Goal: Information Seeking & Learning: Find specific page/section

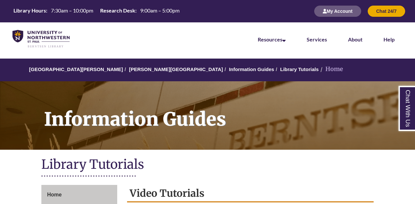
scroll to position [53, 0]
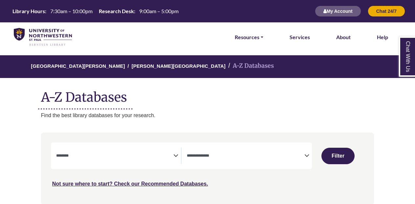
select select "Database Subject Filter"
select select "Database Types Filter"
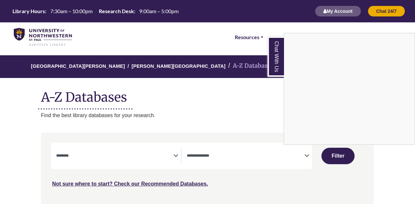
click at [110, 156] on div "Chat With Us" at bounding box center [207, 102] width 415 height 204
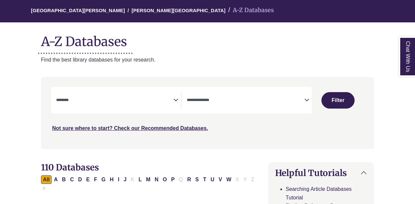
scroll to position [61, 0]
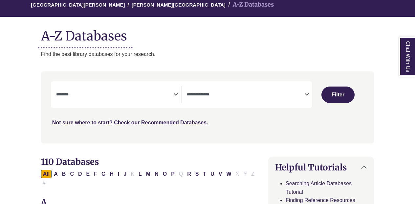
click at [174, 90] on icon "Search filters" at bounding box center [175, 93] width 5 height 10
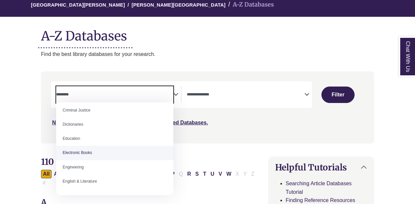
scroll to position [160, 0]
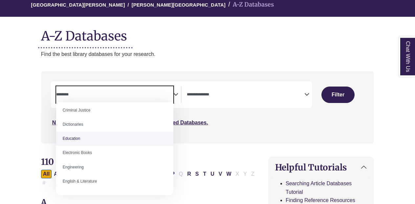
select select "*****"
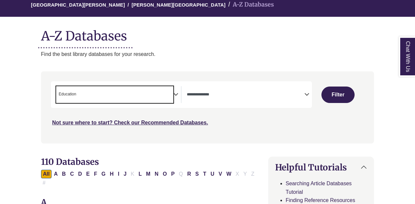
scroll to position [81, 0]
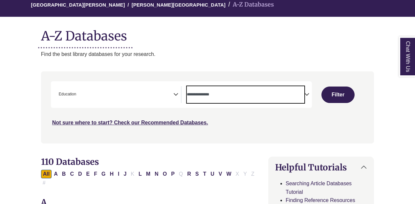
click at [244, 95] on textarea "Search" at bounding box center [246, 94] width 118 height 5
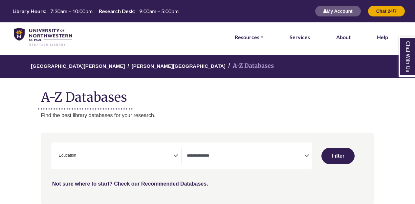
scroll to position [0, 0]
click at [343, 153] on button "Filter" at bounding box center [338, 155] width 33 height 16
select select "Database Types Filter"
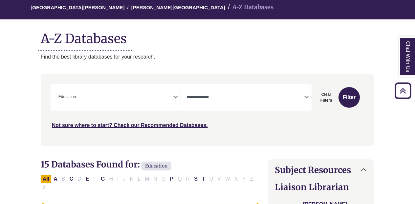
scroll to position [58, 0]
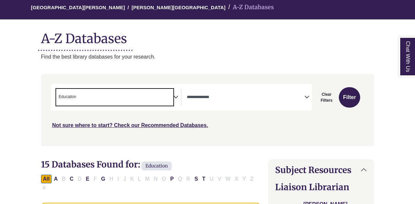
click at [159, 94] on span "× Education" at bounding box center [115, 97] width 118 height 17
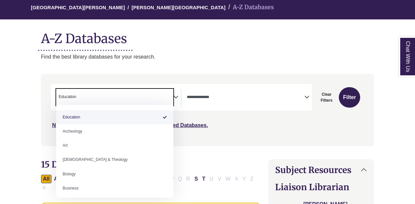
select select "Database Subject Filter"
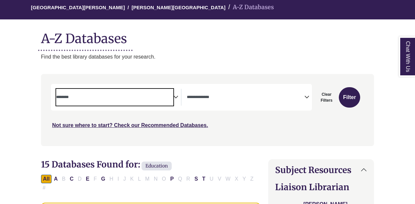
click at [252, 78] on div "Search filters" at bounding box center [207, 110] width 325 height 66
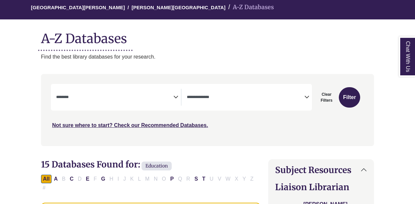
click at [247, 90] on span "Search filters" at bounding box center [246, 97] width 118 height 17
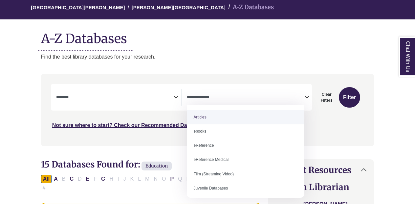
select select "*****"
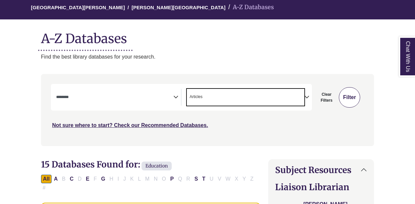
click at [353, 91] on button "Filter" at bounding box center [349, 97] width 21 height 20
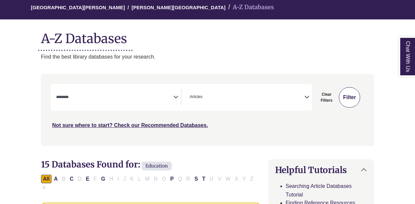
select select "Database Subject Filter"
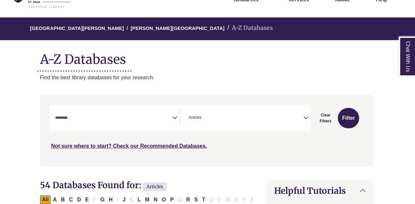
scroll to position [45, 1]
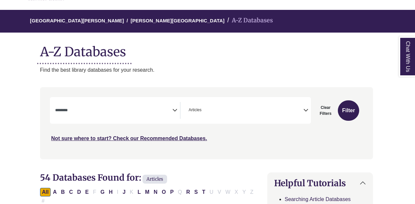
click at [253, 104] on span "× Articles" at bounding box center [245, 110] width 118 height 17
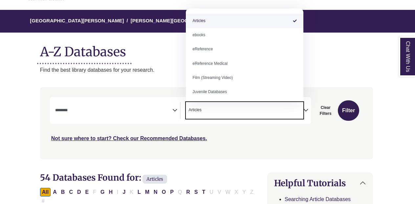
select select "Database Types Filter"
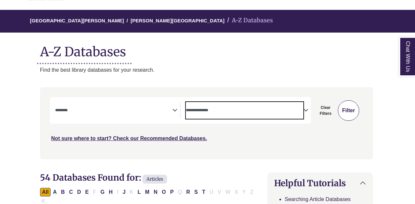
click at [348, 107] on button "Filter" at bounding box center [348, 110] width 21 height 20
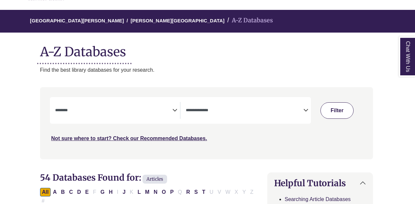
select select "Database Subject Filter"
select select "Database Types Filter"
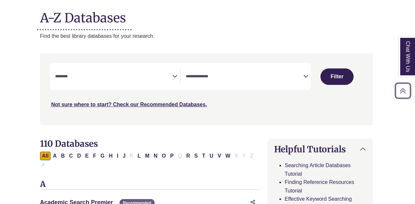
scroll to position [83, 1]
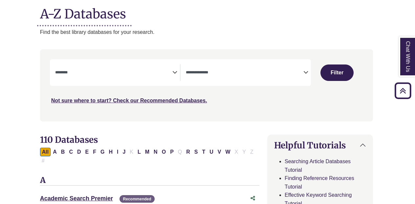
click at [143, 63] on div "**********" at bounding box center [180, 72] width 261 height 27
click at [138, 73] on textarea "Search" at bounding box center [114, 72] width 118 height 5
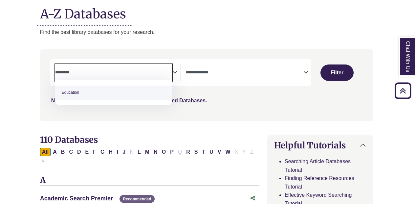
type textarea "*********"
select select "*****"
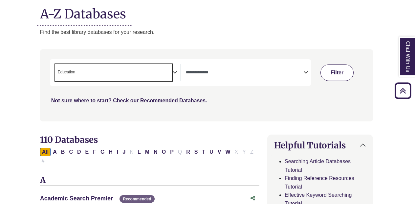
click at [340, 74] on button "Filter" at bounding box center [337, 72] width 33 height 16
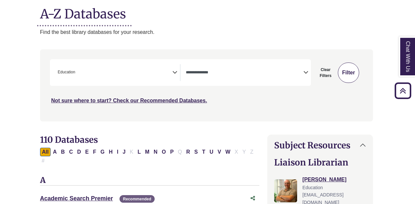
select select "Database Types Filter"
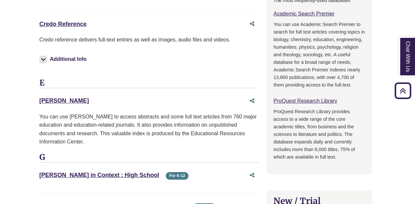
scroll to position [511, 2]
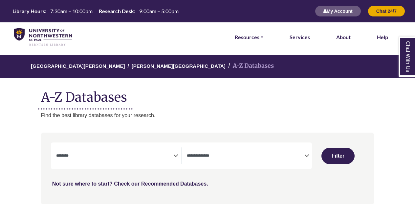
select select "Database Subject Filter"
select select "Database Types Filter"
select select "Database Subject Filter"
select select "Database Types Filter"
select select "Database Subject Filter"
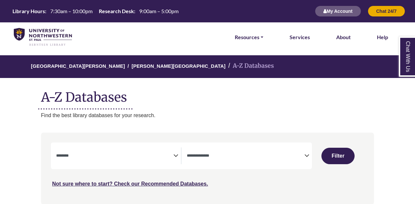
select select "Database Types Filter"
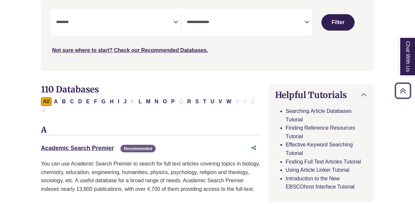
scroll to position [140, 0]
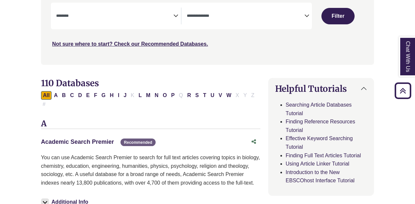
click at [90, 140] on link "Academic Search Premier This link opens in a new window" at bounding box center [77, 141] width 73 height 7
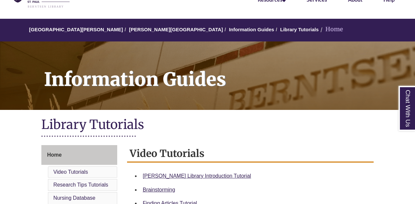
scroll to position [39, 0]
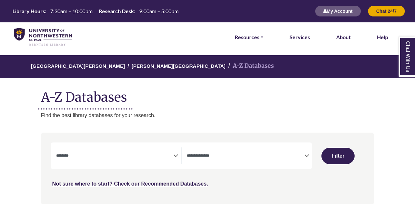
select select "Database Subject Filter"
select select "Database Types Filter"
click at [136, 152] on span "Search filters" at bounding box center [115, 155] width 118 height 6
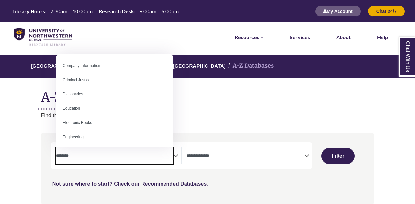
scroll to position [144, 0]
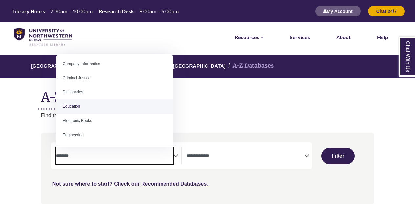
select select "*****"
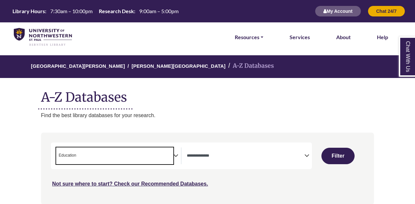
scroll to position [81, 0]
click at [192, 149] on span "Search filters" at bounding box center [246, 155] width 118 height 17
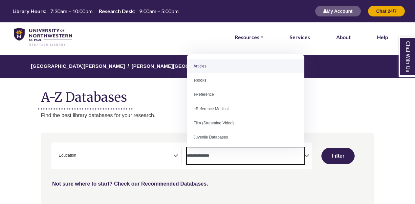
select select "*****"
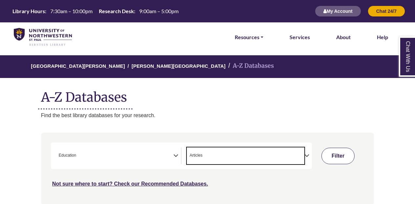
click at [337, 157] on button "Filter" at bounding box center [338, 155] width 33 height 16
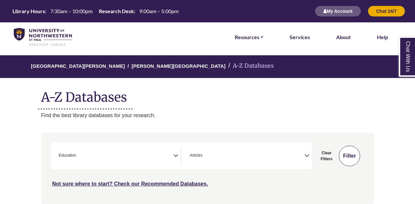
click at [347, 153] on button "Filter" at bounding box center [349, 155] width 21 height 20
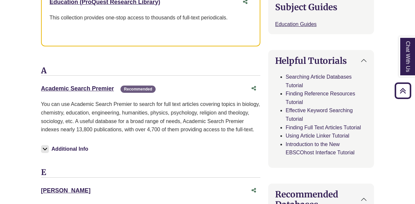
scroll to position [294, 0]
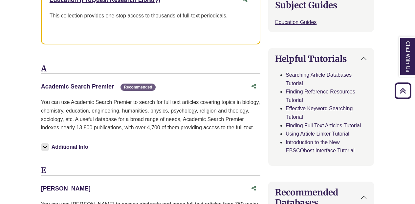
click at [90, 84] on link "Academic Search Premier This link opens in a new window" at bounding box center [77, 86] width 73 height 7
